Goal: Transaction & Acquisition: Purchase product/service

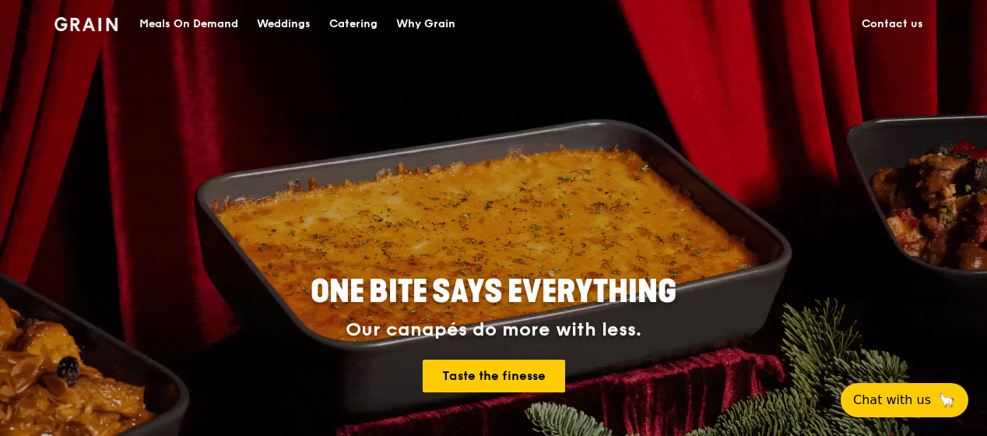
click at [169, 23] on div "Meals On Demand" at bounding box center [188, 24] width 99 height 47
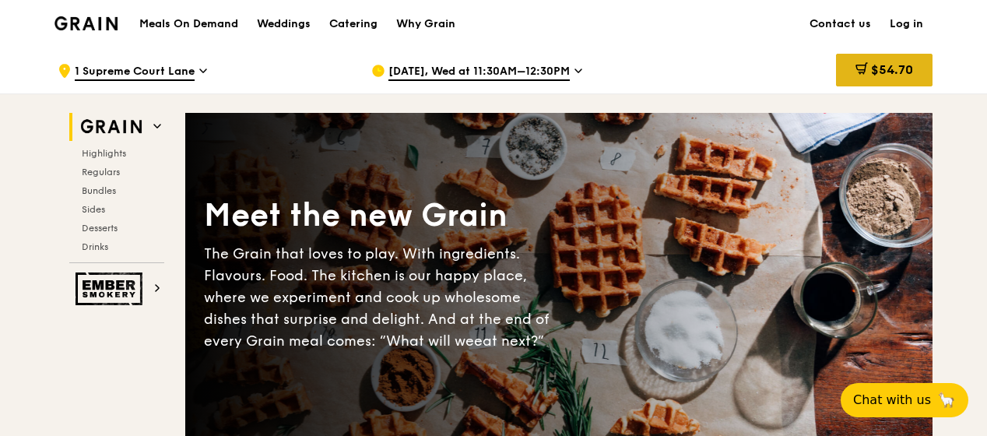
click at [788, 53] on div "$54.70" at bounding box center [807, 70] width 251 height 47
click at [908, 62] on span "$54.70" at bounding box center [892, 69] width 42 height 15
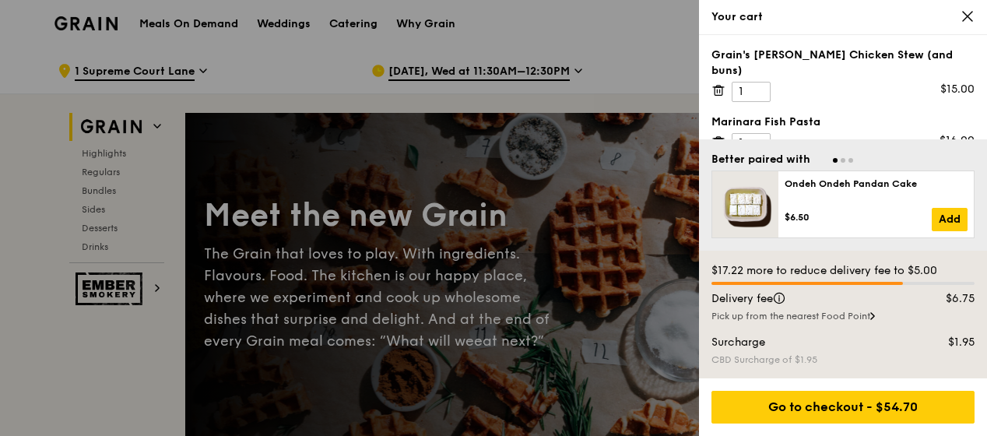
click at [719, 83] on icon at bounding box center [718, 90] width 14 height 14
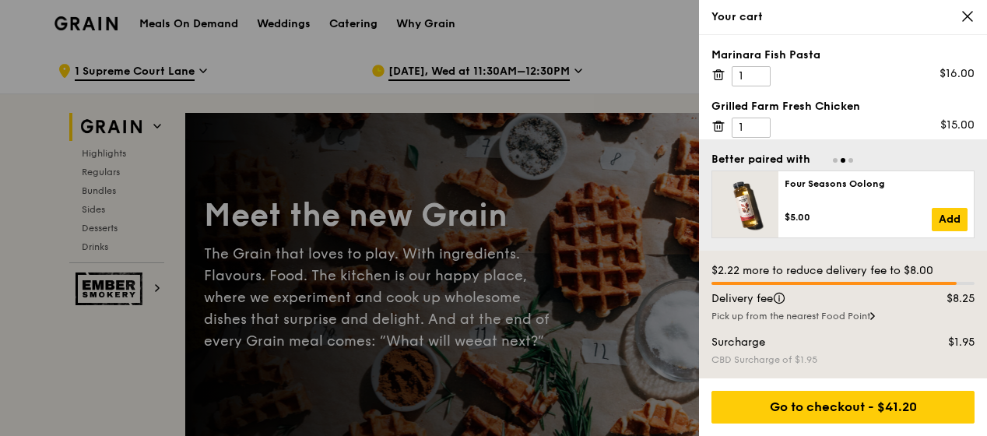
click at [718, 121] on icon at bounding box center [718, 122] width 4 height 2
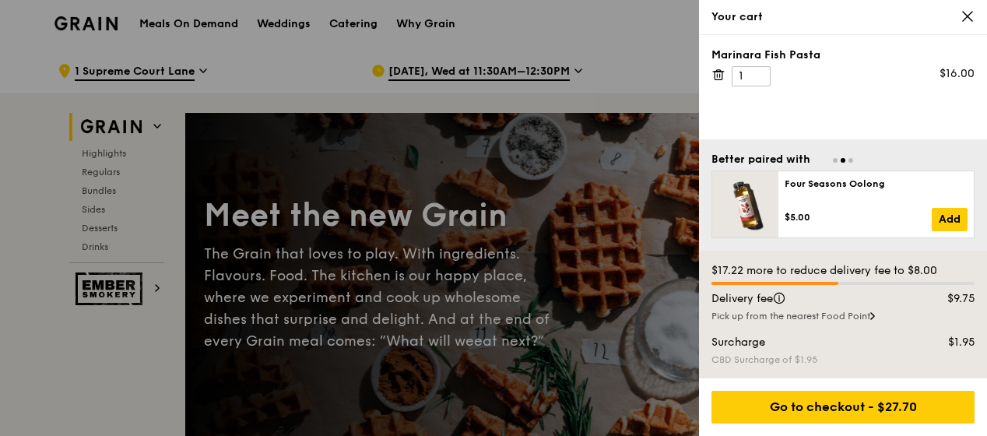
click at [717, 72] on icon at bounding box center [718, 75] width 14 height 14
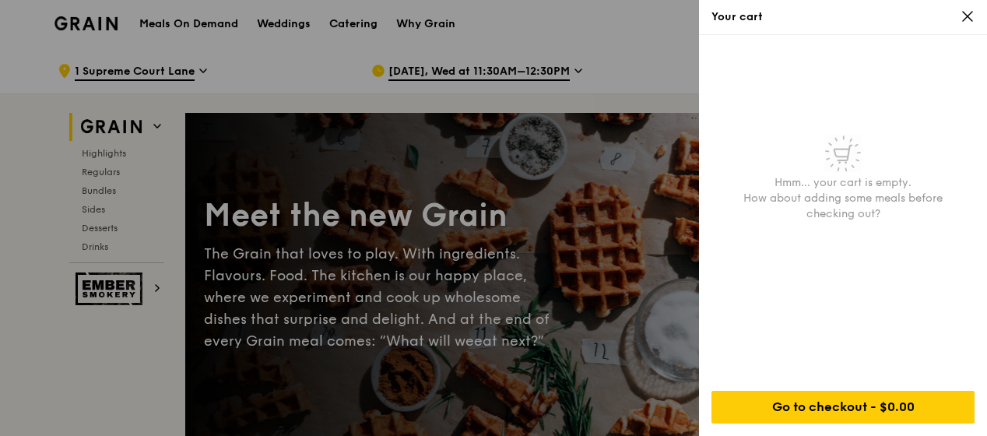
click at [966, 16] on icon at bounding box center [966, 16] width 9 height 9
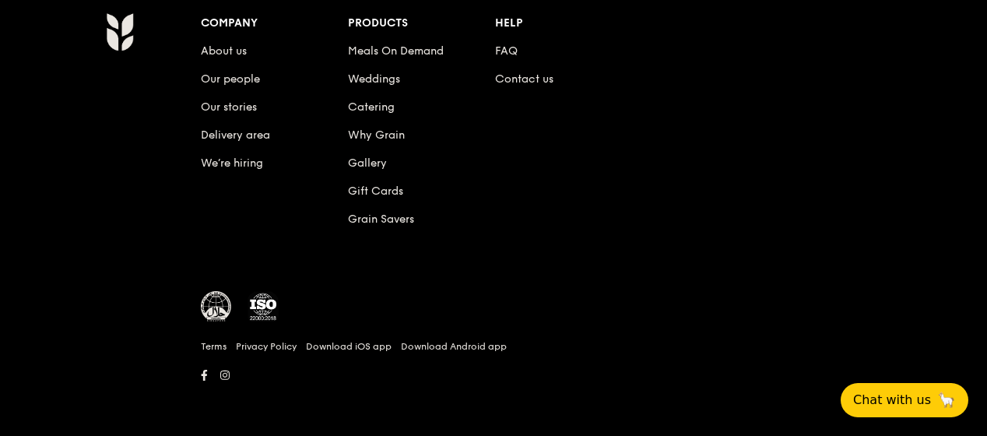
scroll to position [6626, 0]
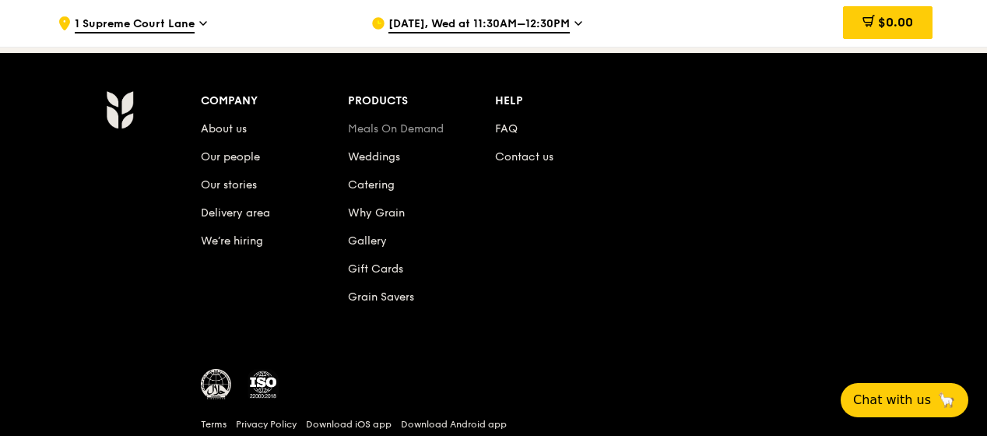
click at [407, 129] on link "Meals On Demand" at bounding box center [396, 128] width 96 height 13
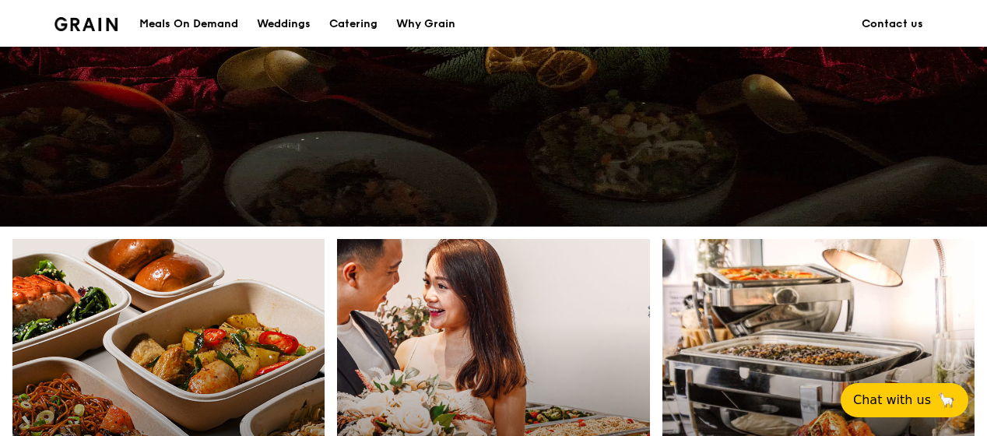
scroll to position [707, 0]
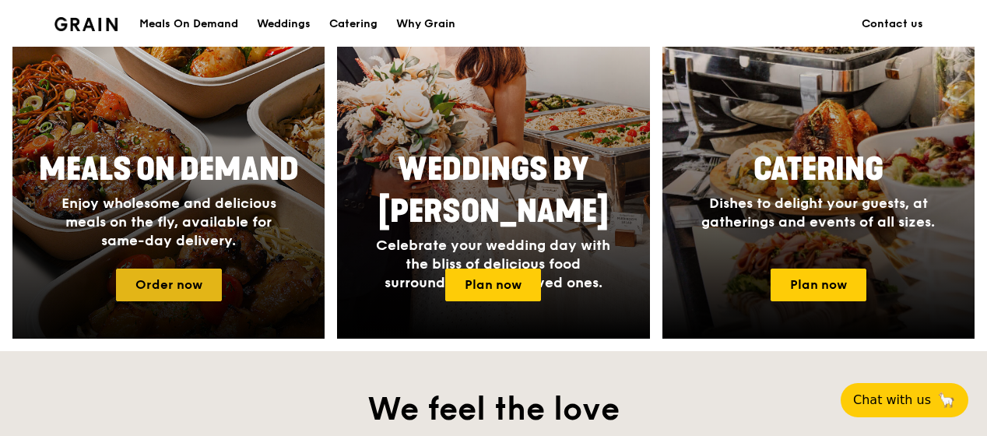
click at [153, 281] on link "Order now" at bounding box center [169, 284] width 106 height 33
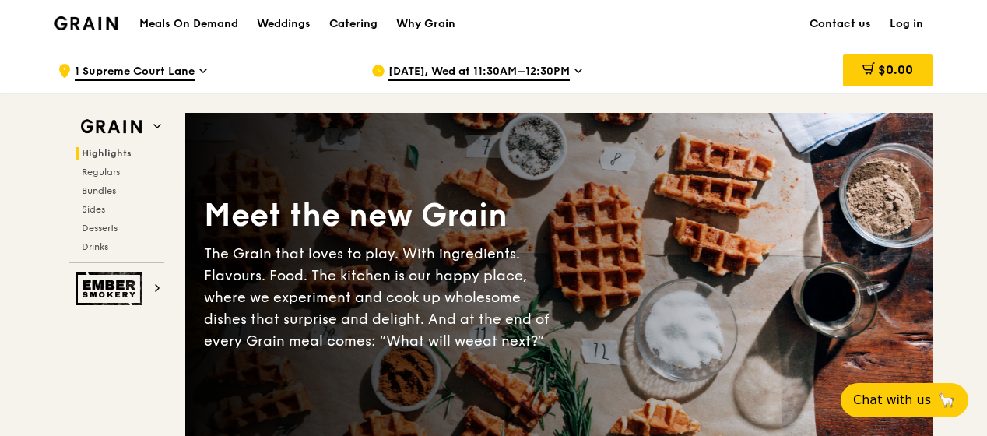
click at [347, 19] on div "Catering" at bounding box center [353, 24] width 48 height 47
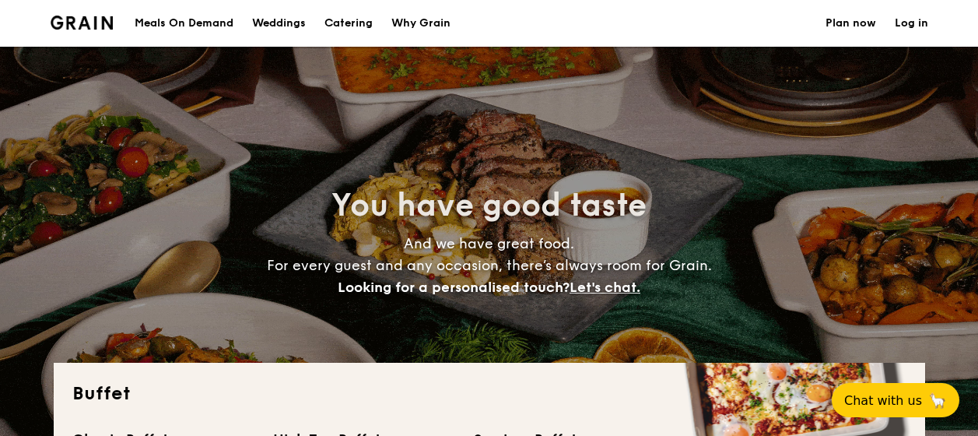
select select
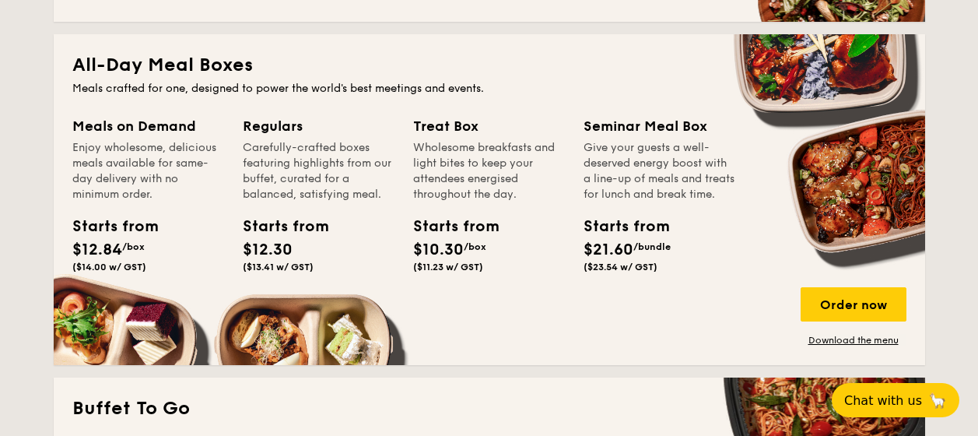
scroll to position [778, 0]
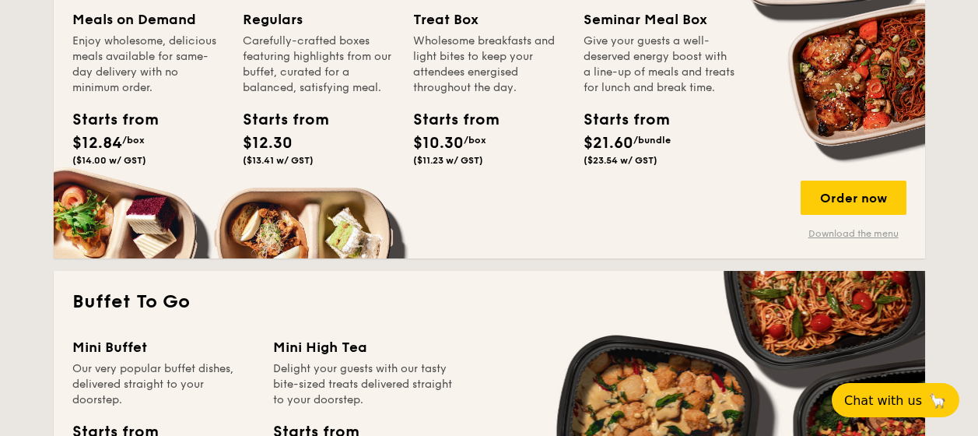
click at [866, 233] on link "Download the menu" at bounding box center [854, 233] width 106 height 12
